Goal: Task Accomplishment & Management: Complete application form

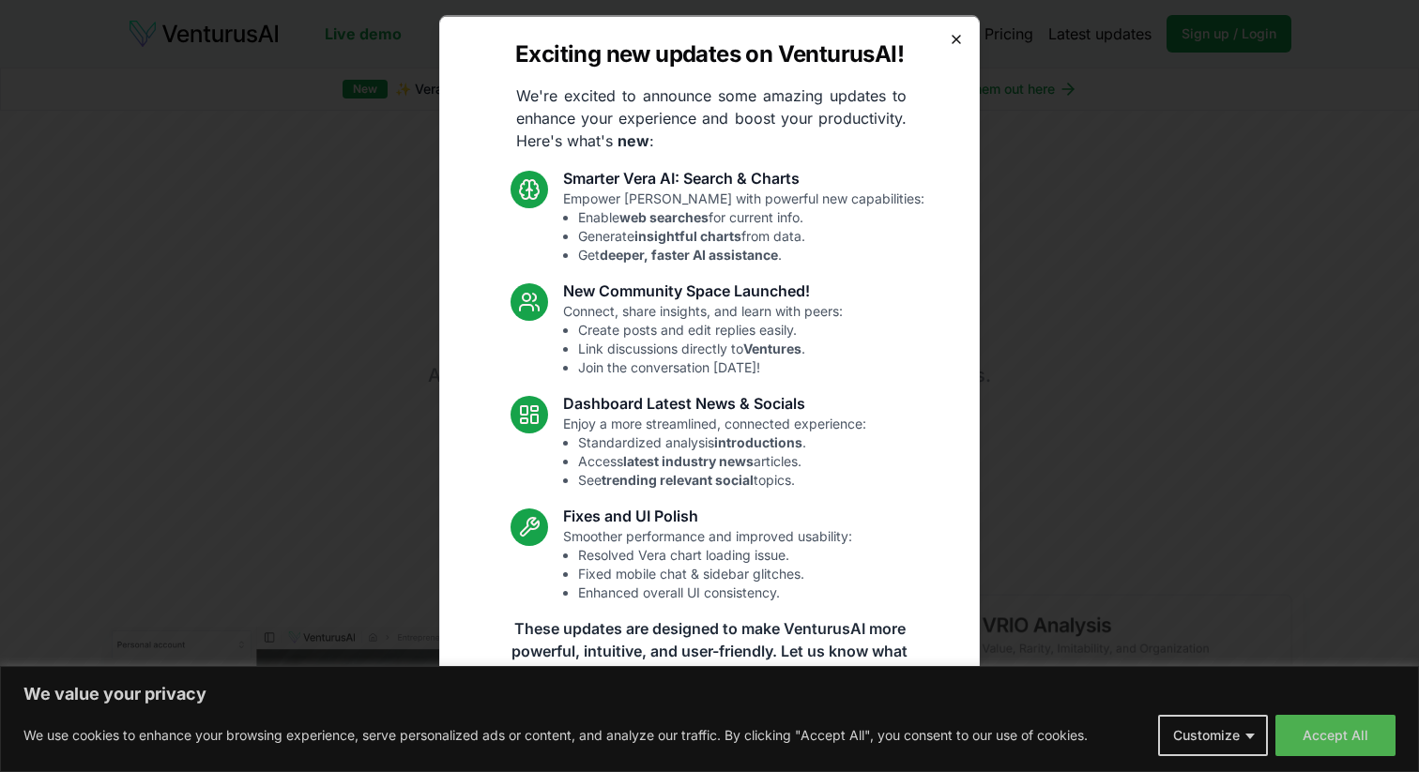
click at [961, 38] on icon "button" at bounding box center [956, 38] width 15 height 15
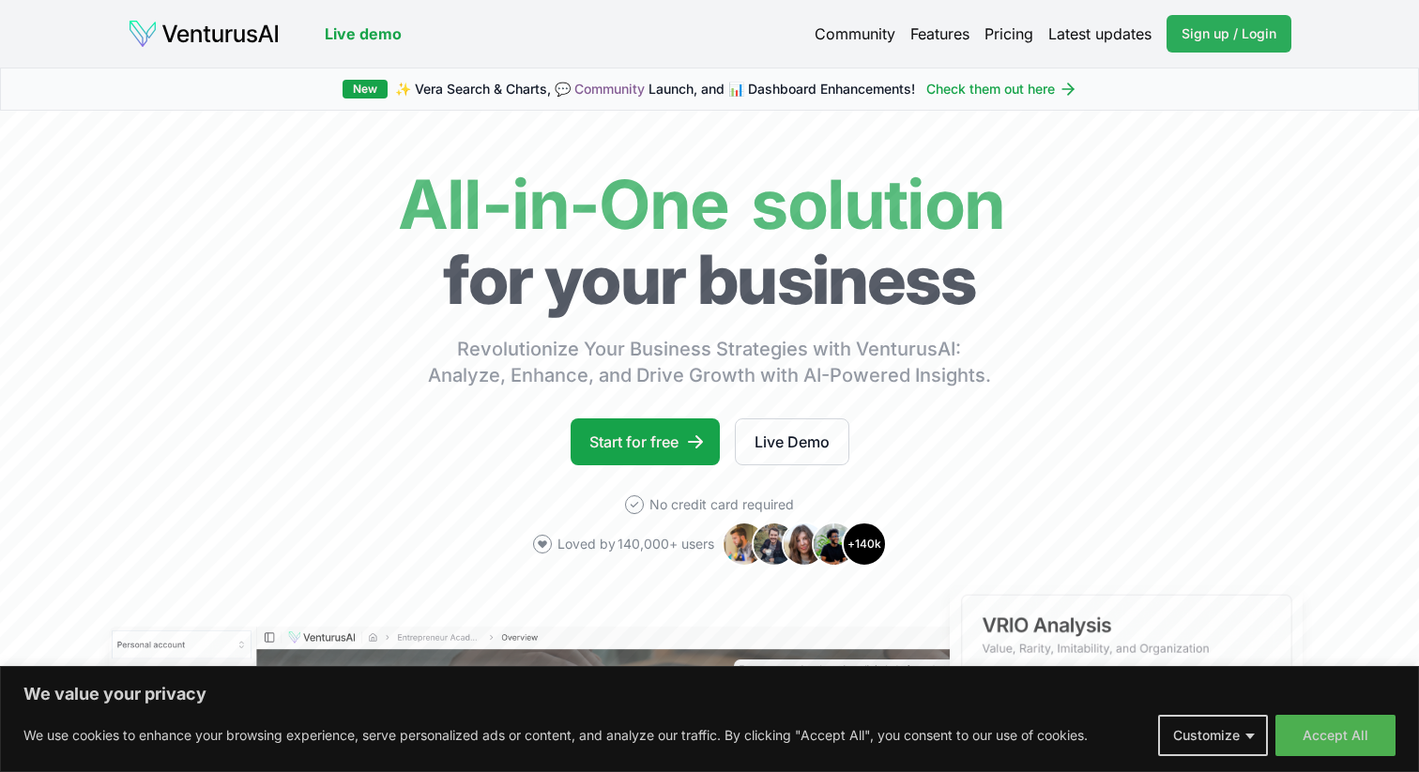
click at [1244, 38] on span "Sign up / Login" at bounding box center [1228, 33] width 95 height 19
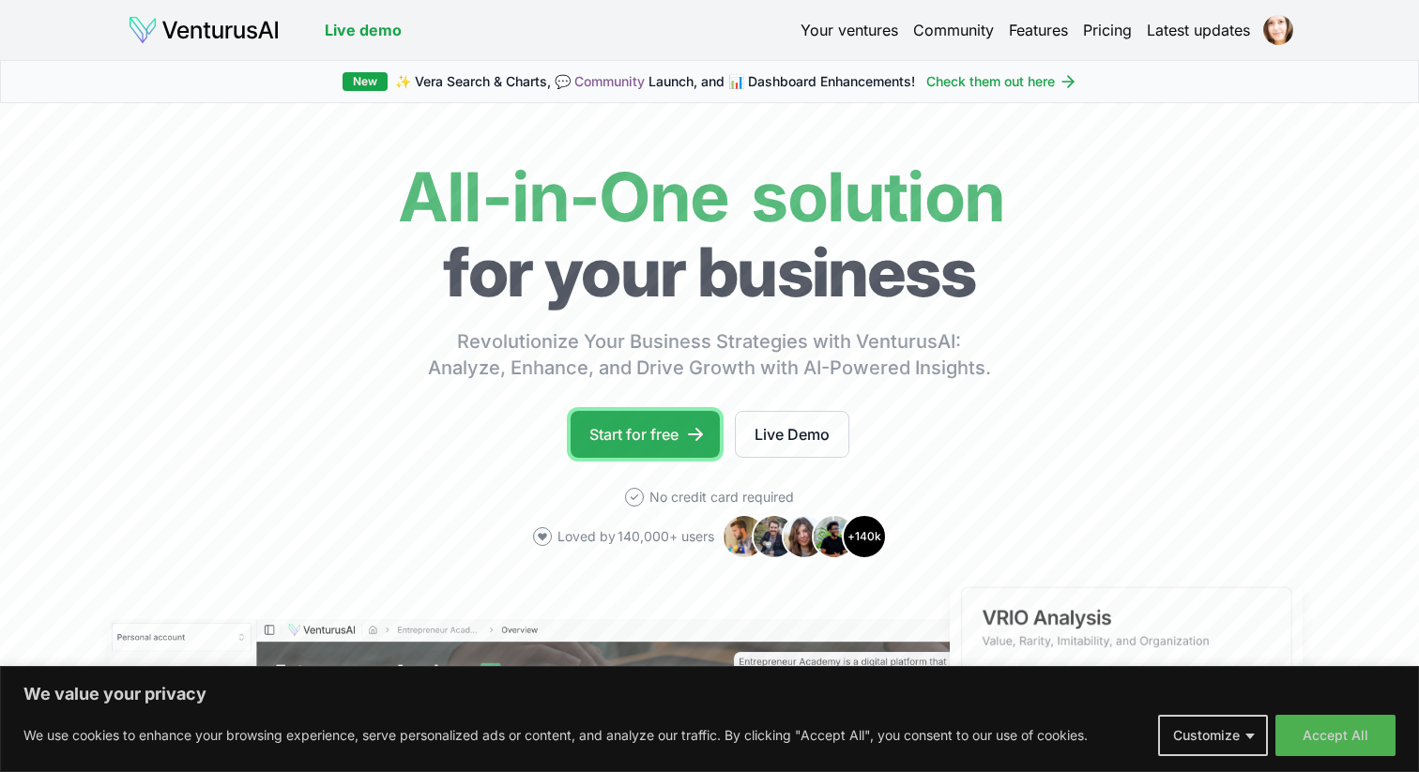
click at [663, 433] on link "Start for free" at bounding box center [645, 434] width 149 height 47
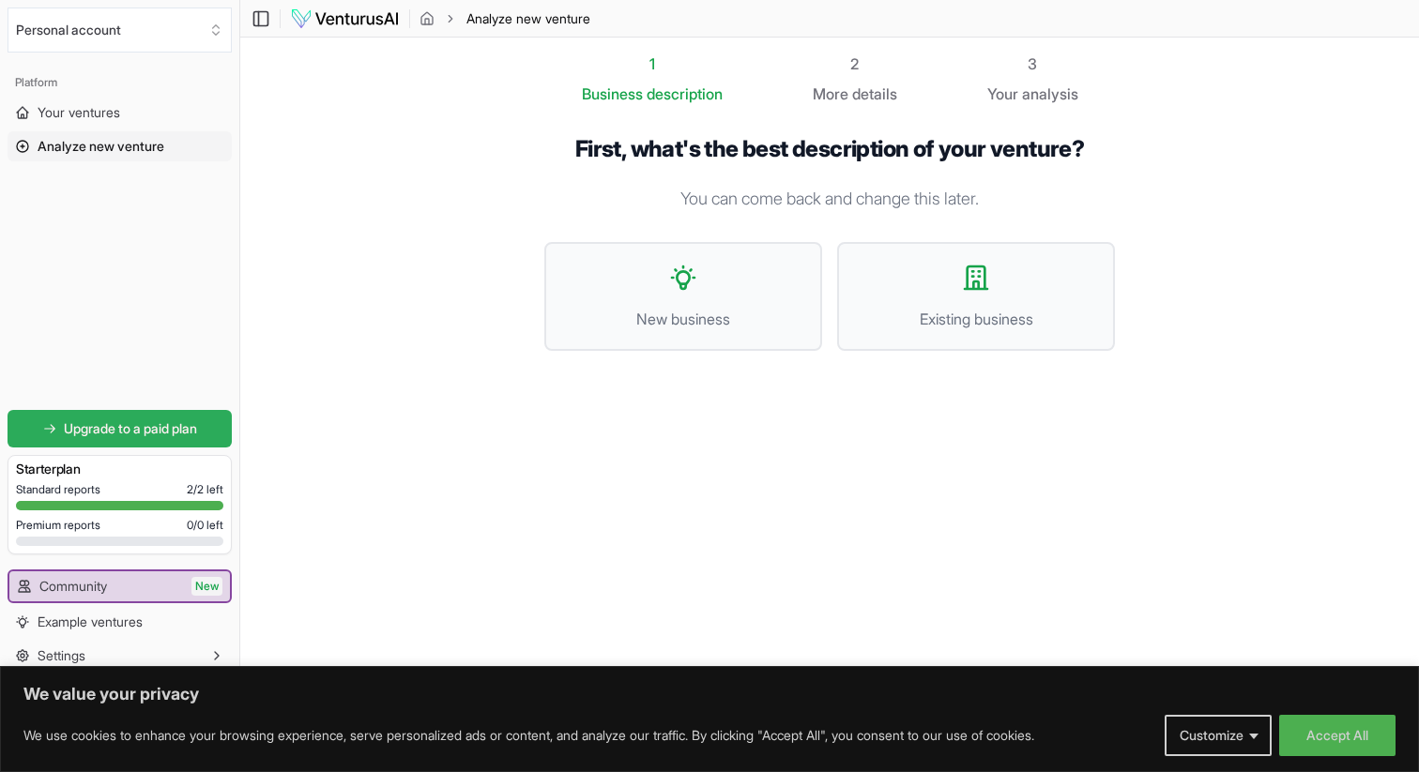
scroll to position [1, 0]
click at [687, 307] on span "New business" at bounding box center [683, 318] width 236 height 23
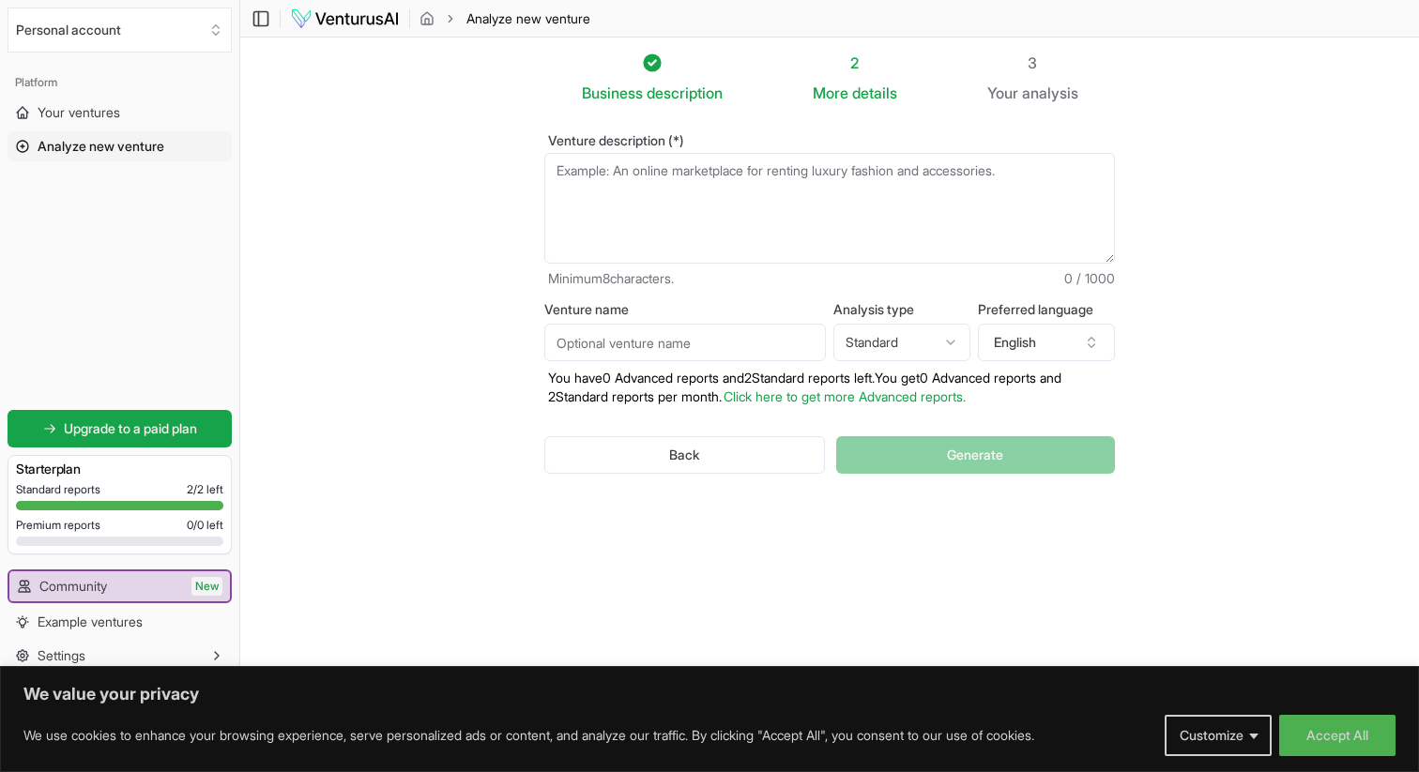
click at [619, 174] on textarea "Venture description (*)" at bounding box center [829, 208] width 571 height 111
